Goal: Go to known website: Go to known website

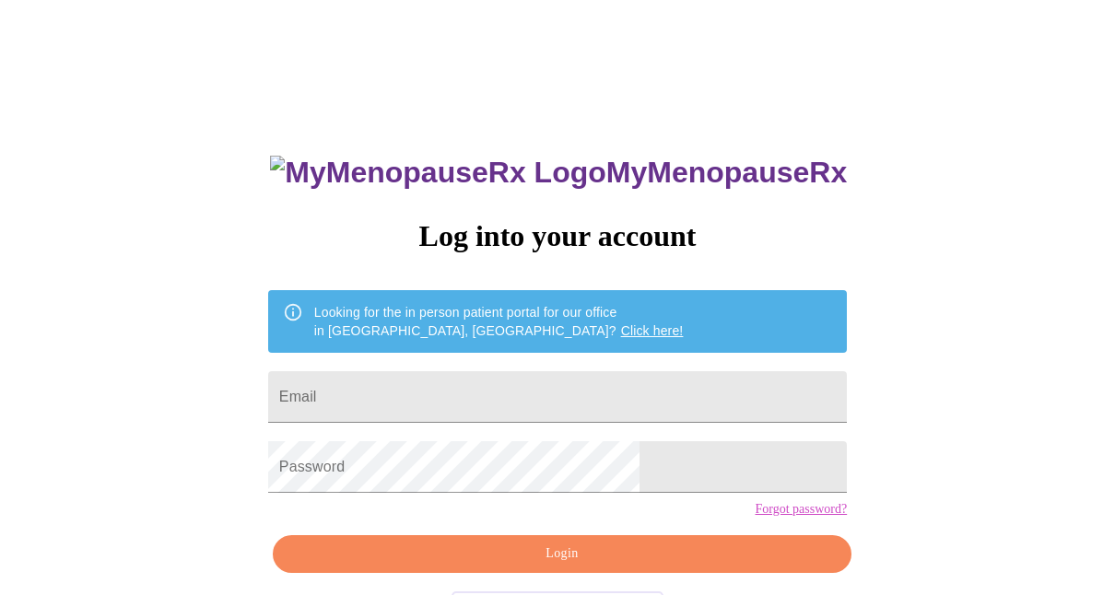
click at [621, 323] on link "Click here!" at bounding box center [652, 330] width 63 height 15
